Goal: Information Seeking & Learning: Learn about a topic

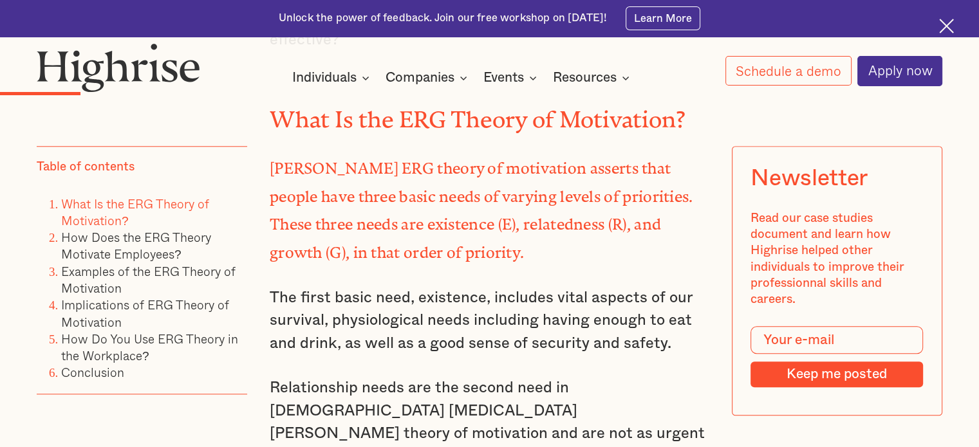
scroll to position [966, 0]
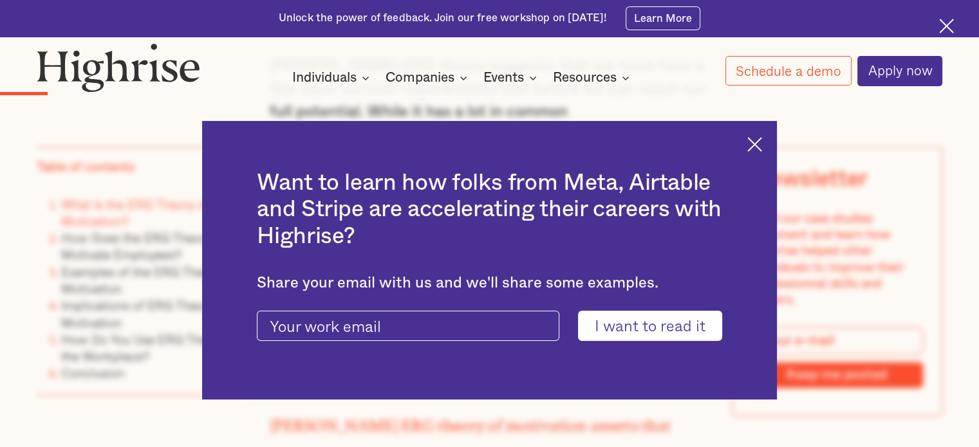
click at [762, 139] on img at bounding box center [754, 144] width 15 height 15
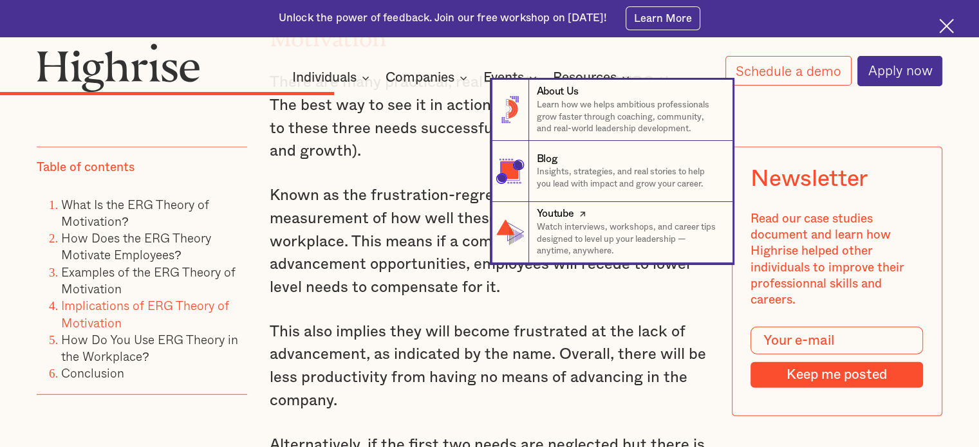
scroll to position [3219, 0]
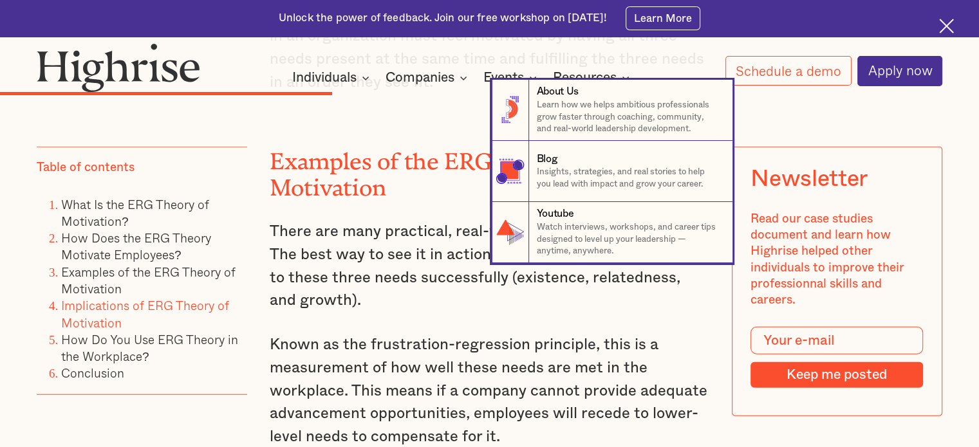
click at [422, 142] on nav "8 About Us Learn how we helps ambitious professionals grow faster through coach…" at bounding box center [489, 171] width 979 height 183
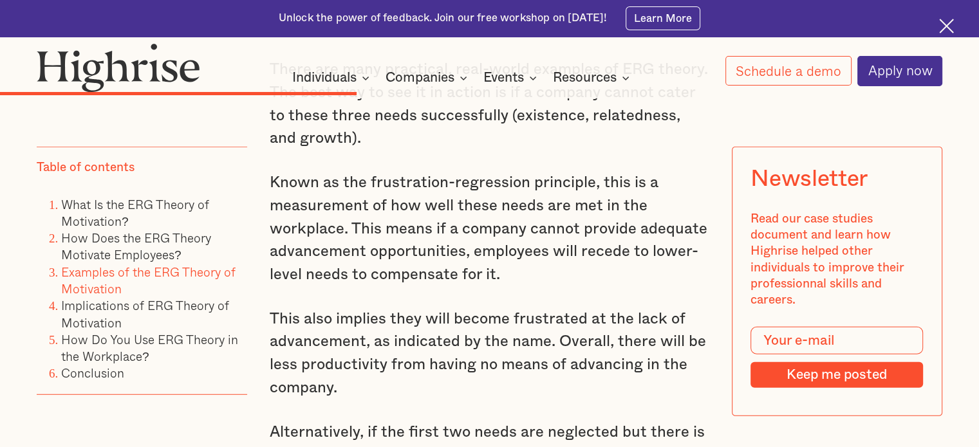
scroll to position [3412, 0]
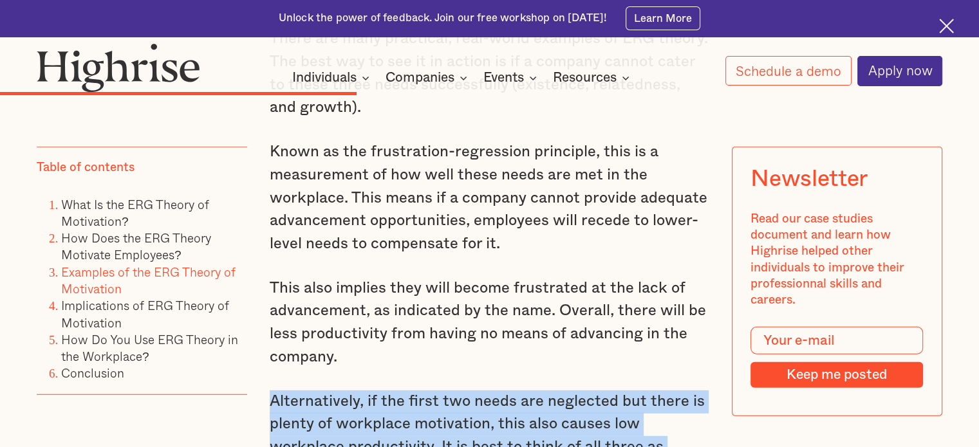
drag, startPoint x: 268, startPoint y: 223, endPoint x: 694, endPoint y: 332, distance: 439.1
click at [694, 391] on p "Alternatively, if the first two needs are neglected but there is plenty of work…" at bounding box center [490, 448] width 440 height 115
copy p "Alternatively, if the first two needs are neglected but there is plenty of work…"
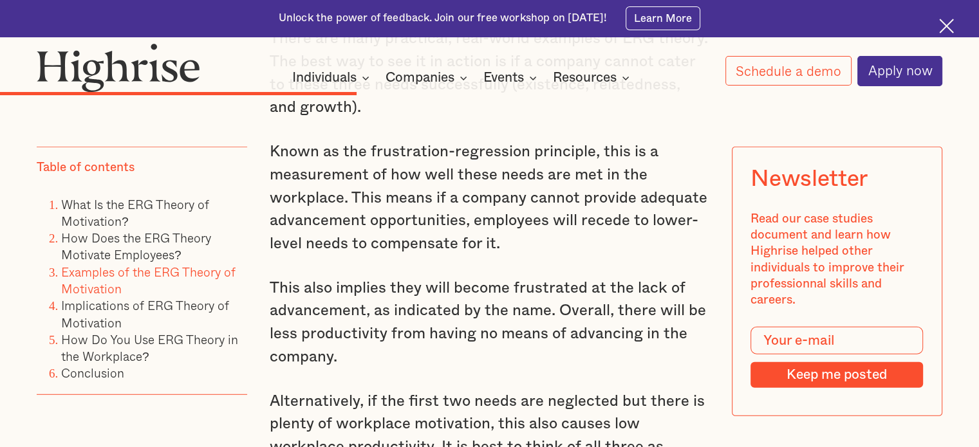
click at [416, 277] on p "This also implies they will become frustrated at the lack of advancement, as in…" at bounding box center [490, 323] width 440 height 92
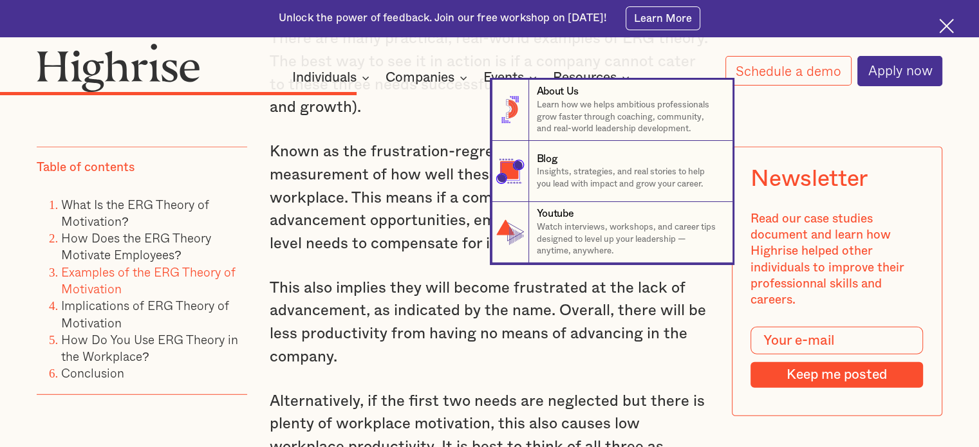
click at [276, 208] on nav "8 About Us Learn how we helps ambitious professionals grow faster through coach…" at bounding box center [489, 171] width 979 height 183
click at [267, 234] on nav "8 About Us Learn how we helps ambitious professionals grow faster through coach…" at bounding box center [489, 171] width 979 height 183
click at [429, 208] on nav "8 About Us Learn how we helps ambitious professionals grow faster through coach…" at bounding box center [489, 171] width 979 height 183
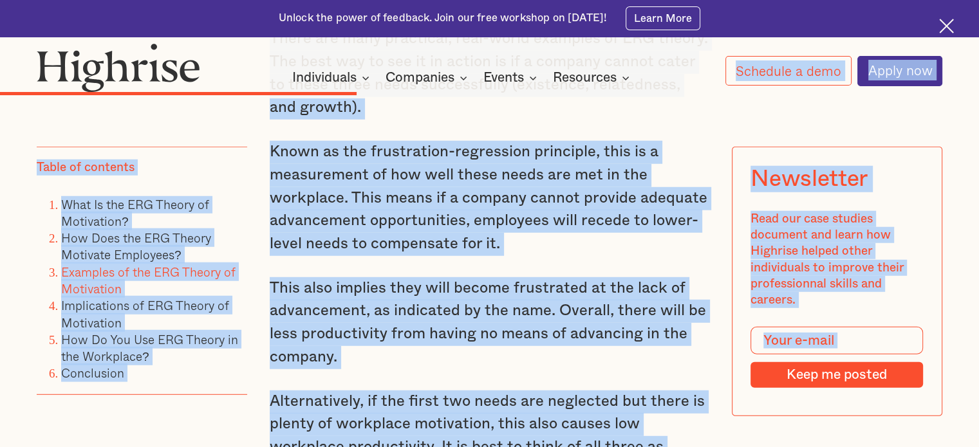
drag, startPoint x: 270, startPoint y: 241, endPoint x: 476, endPoint y: 241, distance: 206.0
click at [492, 277] on p "This also implies they will become frustrated at the lack of advancement, as in…" at bounding box center [490, 323] width 440 height 92
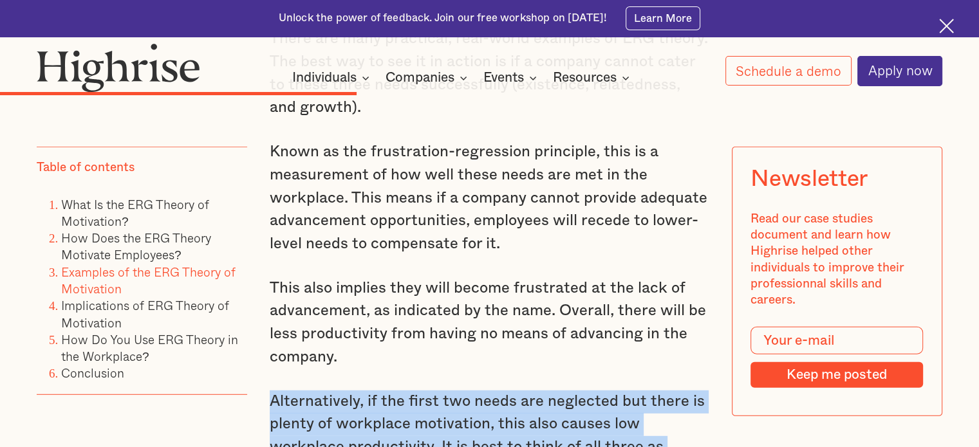
drag, startPoint x: 267, startPoint y: 229, endPoint x: 669, endPoint y: 326, distance: 413.1
click at [669, 391] on p "Alternatively, if the first two needs are neglected but there is plenty of work…" at bounding box center [490, 448] width 440 height 115
copy p "Alternatively, if the first two needs are neglected but there is plenty of work…"
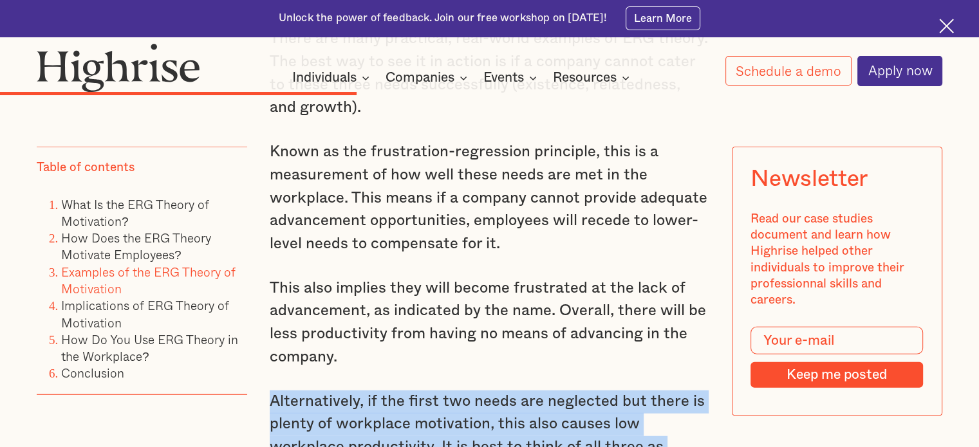
copy p "Alternatively, if the first two needs are neglected but there is plenty of work…"
